Goal: Task Accomplishment & Management: Manage account settings

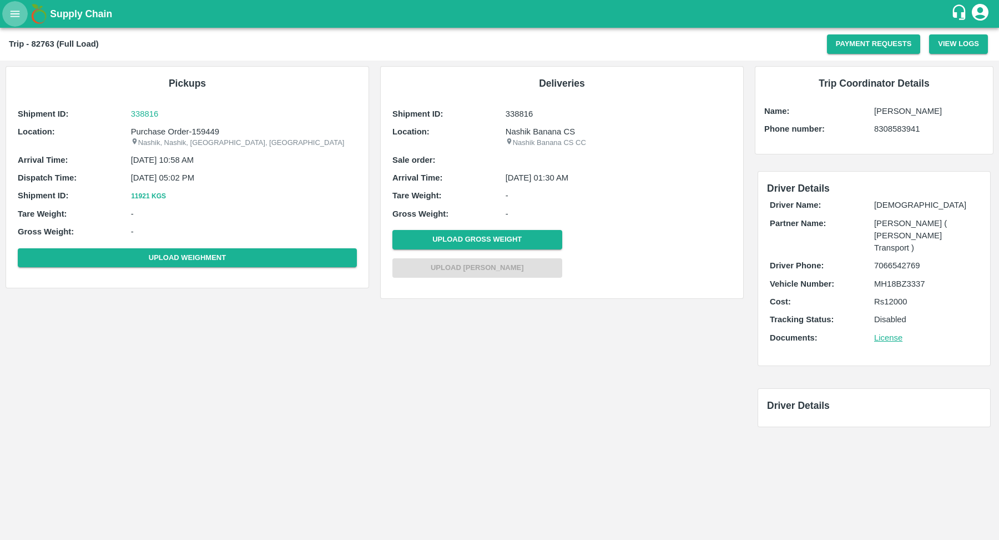
click at [15, 18] on icon "open drawer" at bounding box center [15, 14] width 12 height 12
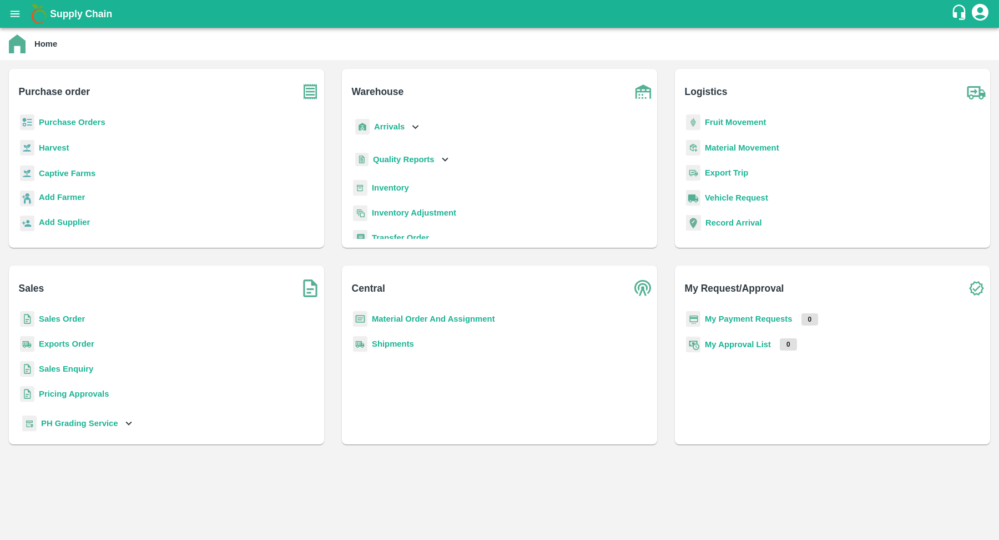
scroll to position [144, 0]
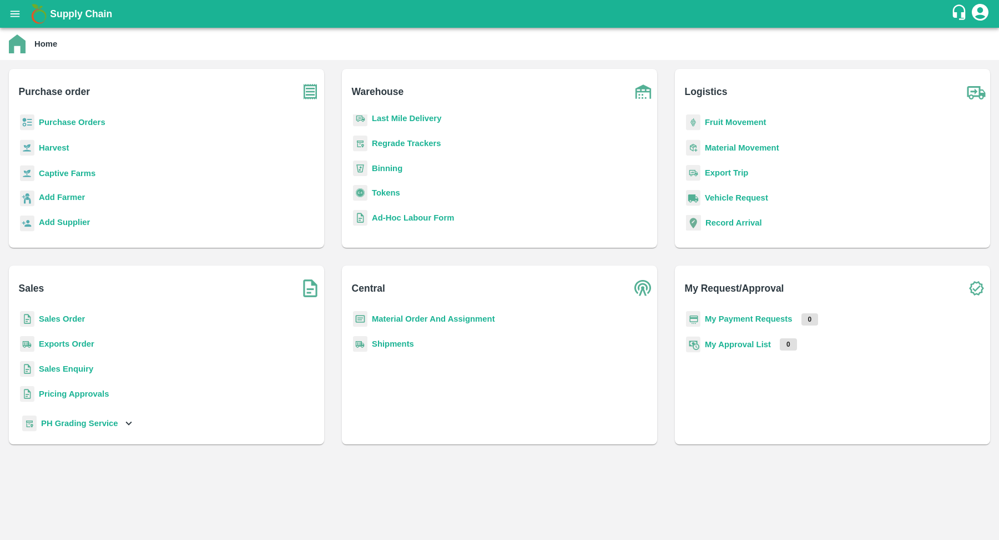
click at [73, 129] on div "Purchase Orders" at bounding box center [167, 126] width 298 height 25
click at [80, 118] on b "Purchase Orders" at bounding box center [72, 122] width 67 height 9
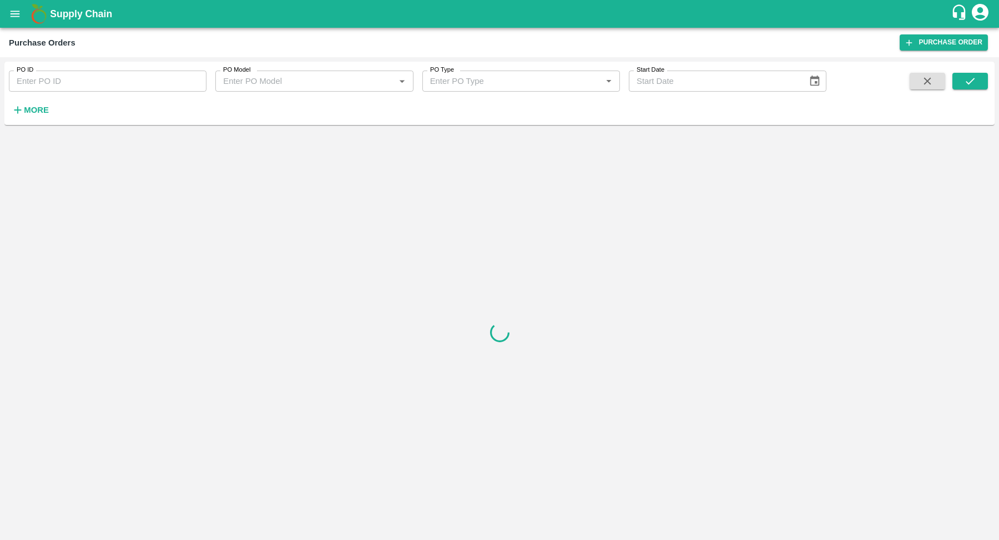
click at [28, 107] on strong "More" at bounding box center [36, 109] width 25 height 9
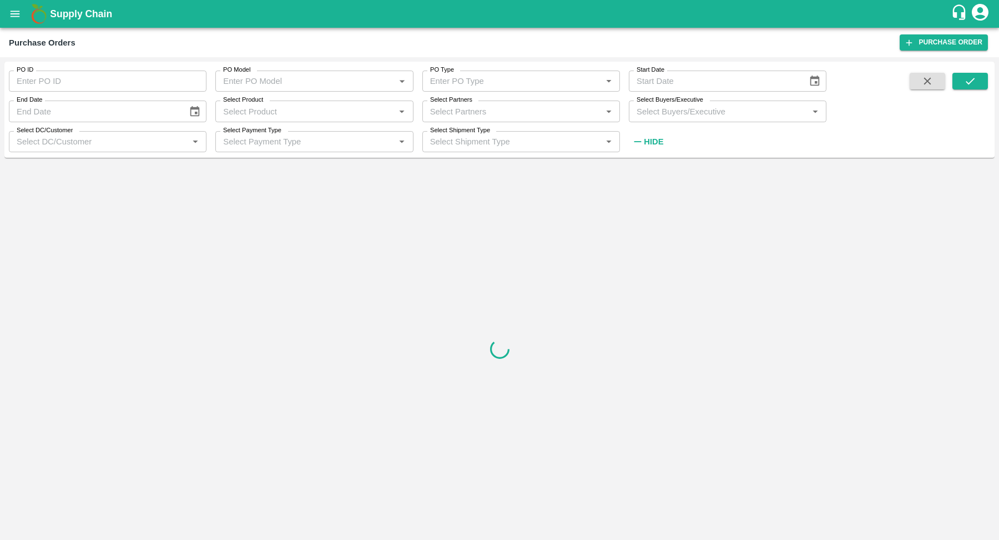
click at [120, 145] on input "Select DC/Customer" at bounding box center [98, 141] width 173 height 14
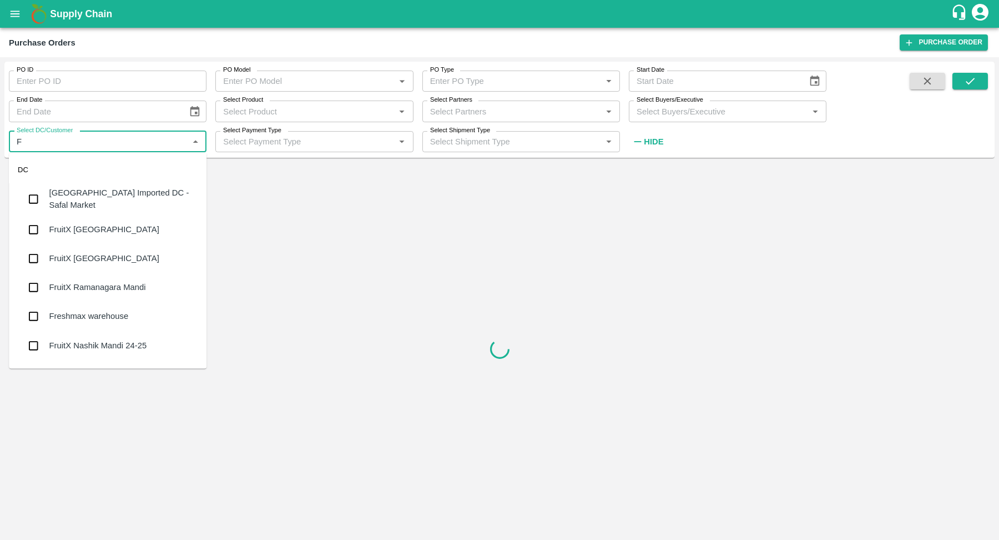
type input "Fr"
click at [90, 228] on div "FruitX [GEOGRAPHIC_DATA]" at bounding box center [104, 227] width 110 height 12
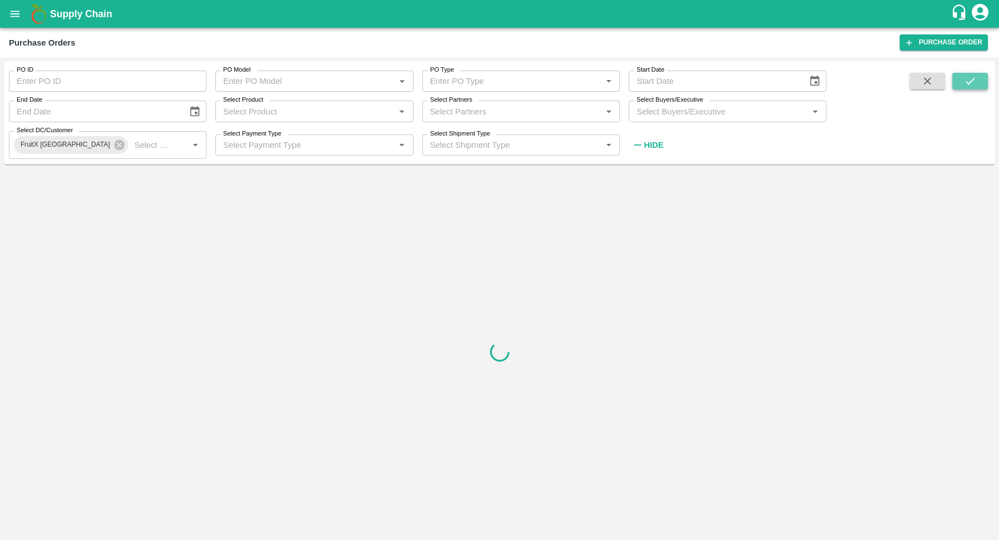
click at [975, 82] on icon "submit" at bounding box center [970, 81] width 12 height 12
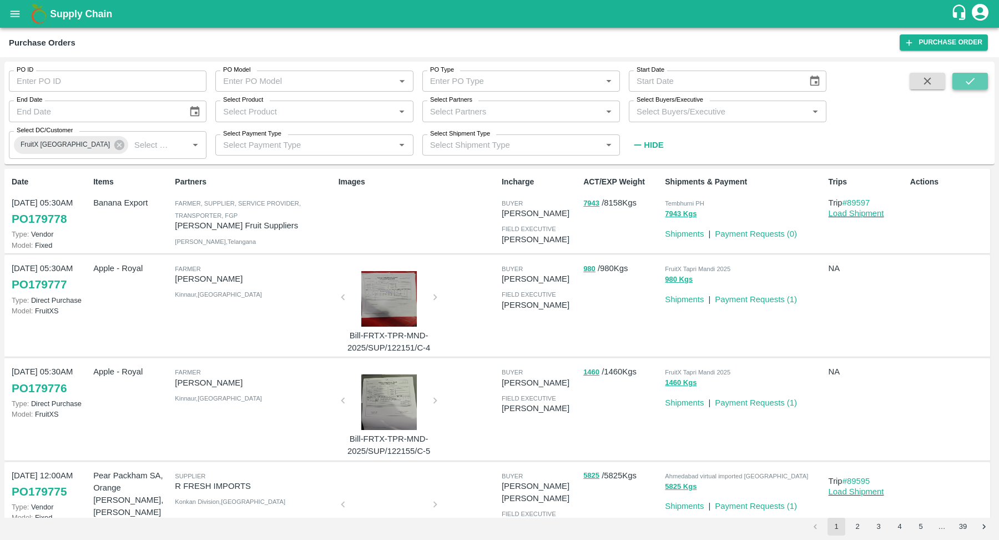
click at [964, 84] on icon "submit" at bounding box center [970, 81] width 12 height 12
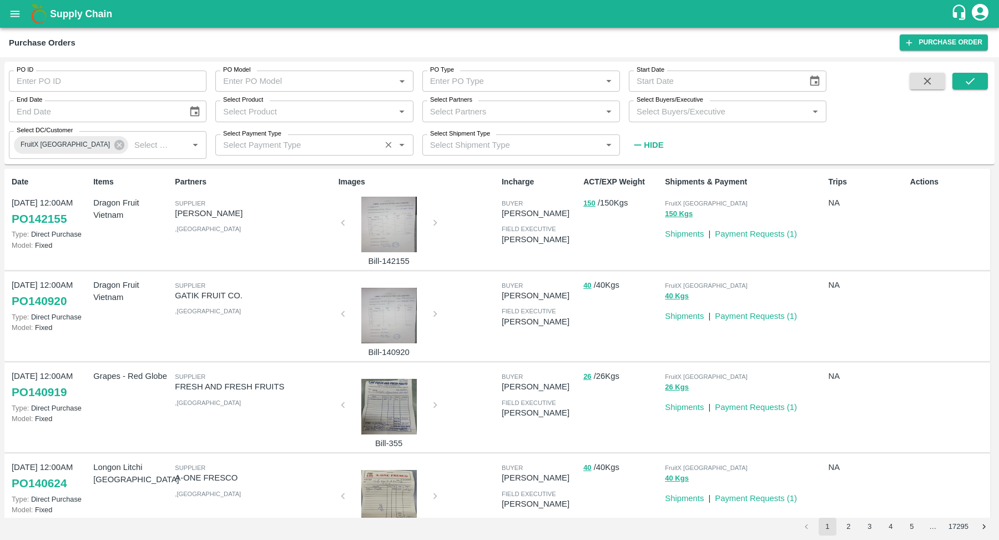
click at [299, 139] on input "Select Payment Type" at bounding box center [298, 145] width 158 height 14
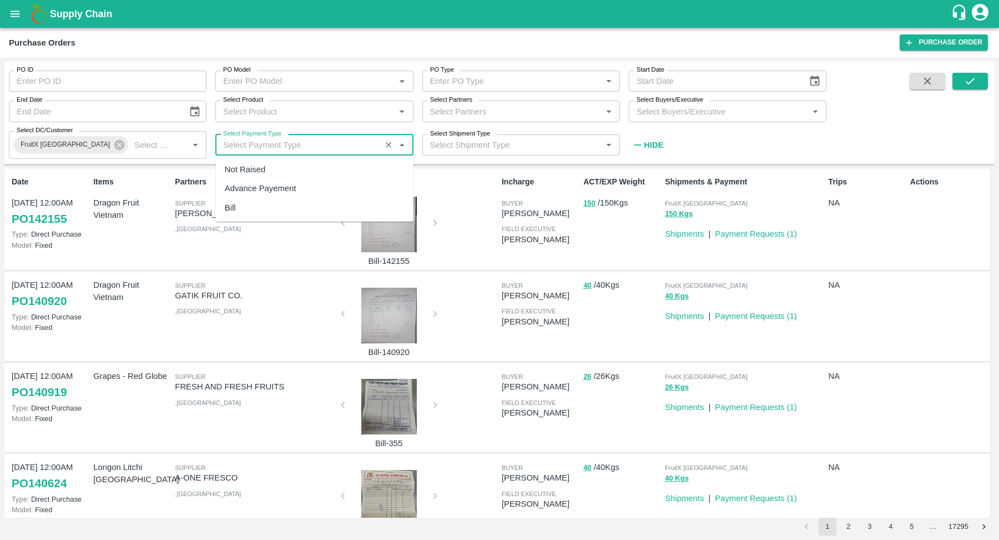
click at [299, 139] on input "Select Payment Type" at bounding box center [298, 145] width 158 height 14
click at [273, 170] on div "Not Raised" at bounding box center [315, 169] width 198 height 19
type input "Not Raised"
click at [968, 87] on icon "submit" at bounding box center [970, 81] width 12 height 12
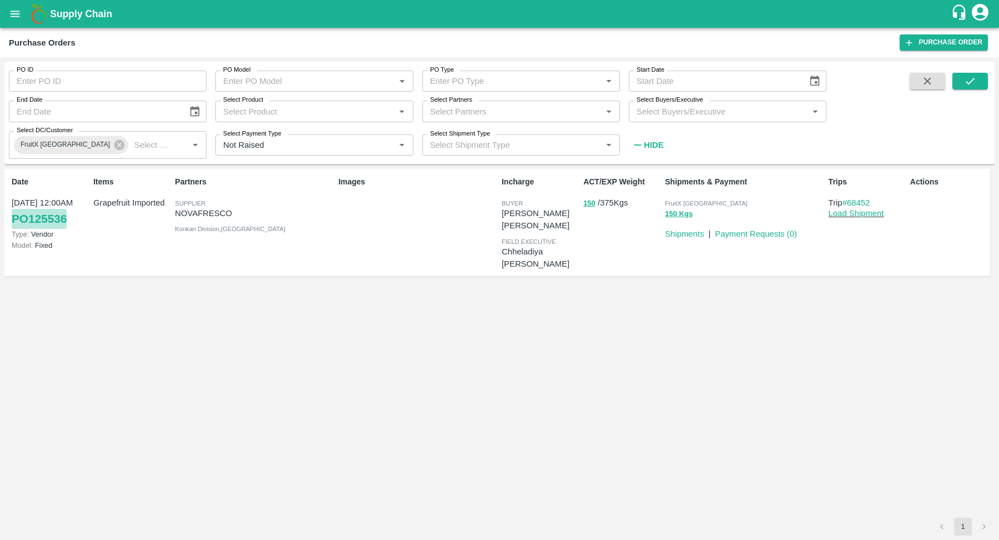
click at [54, 218] on link "PO 125536" at bounding box center [39, 219] width 55 height 20
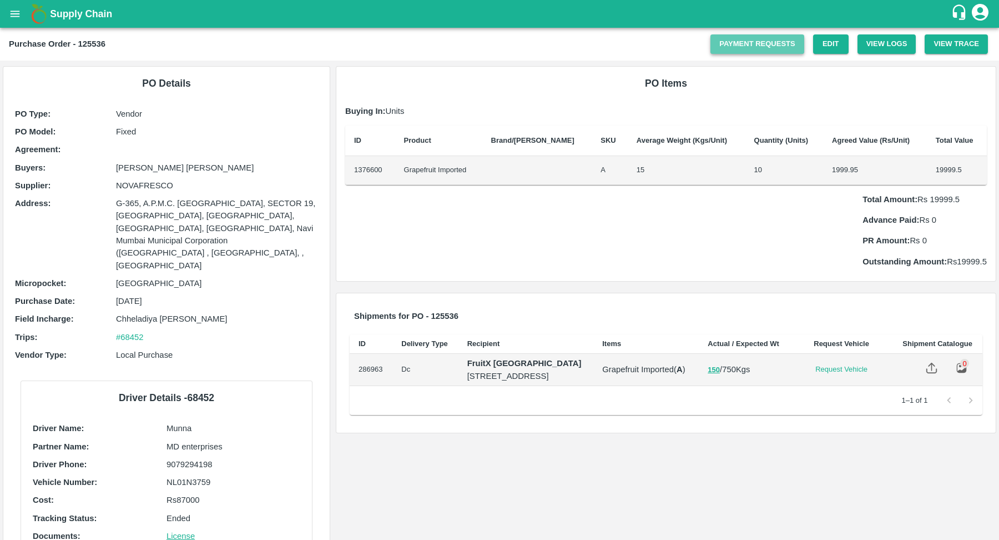
click at [732, 48] on link "Payment Requests" at bounding box center [758, 43] width 94 height 19
